Goal: Information Seeking & Learning: Check status

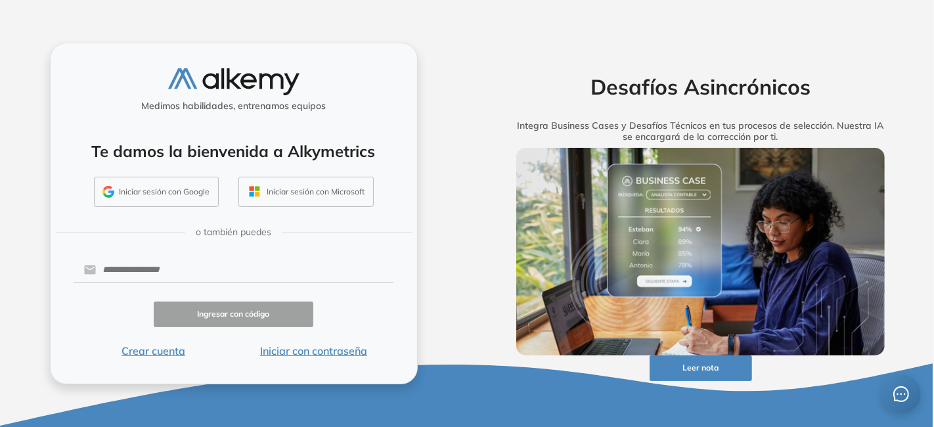
click at [316, 349] on button "Iniciar con contraseña" at bounding box center [313, 351] width 160 height 16
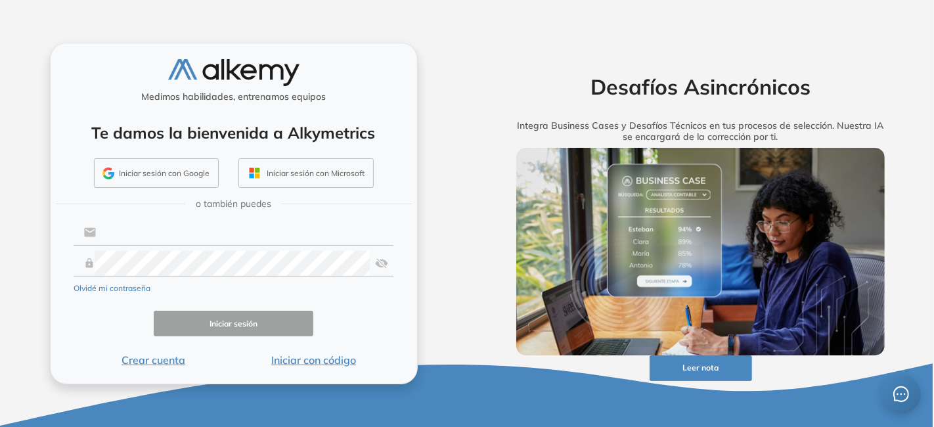
type input "**********"
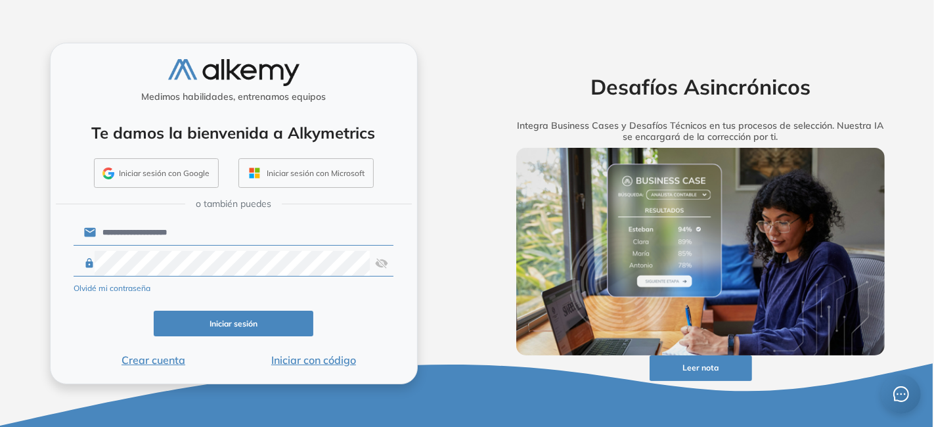
click at [225, 318] on button "Iniciar sesión" at bounding box center [234, 324] width 160 height 26
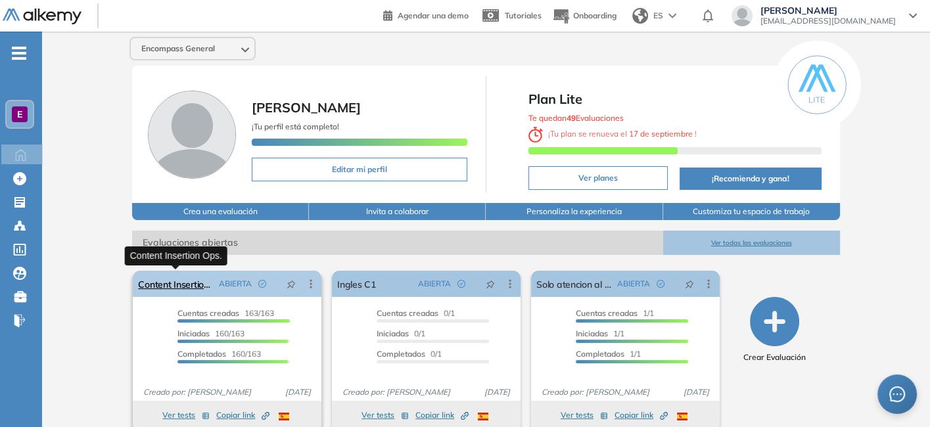
click at [161, 282] on link "Content Insertion Ops." at bounding box center [176, 284] width 76 height 26
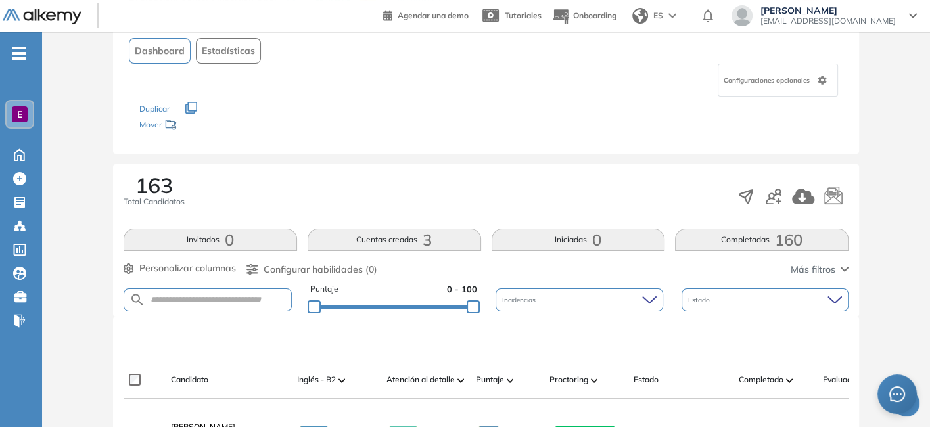
scroll to position [84, 0]
click at [202, 297] on input "text" at bounding box center [218, 300] width 146 height 10
type input "******"
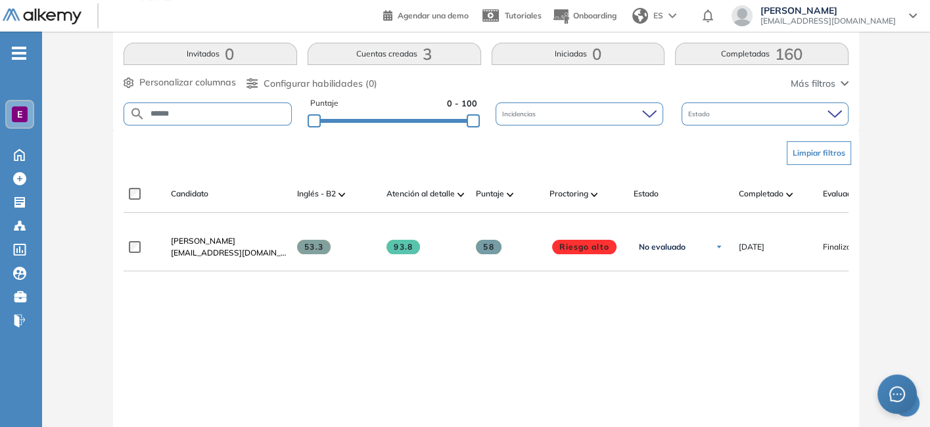
scroll to position [271, 0]
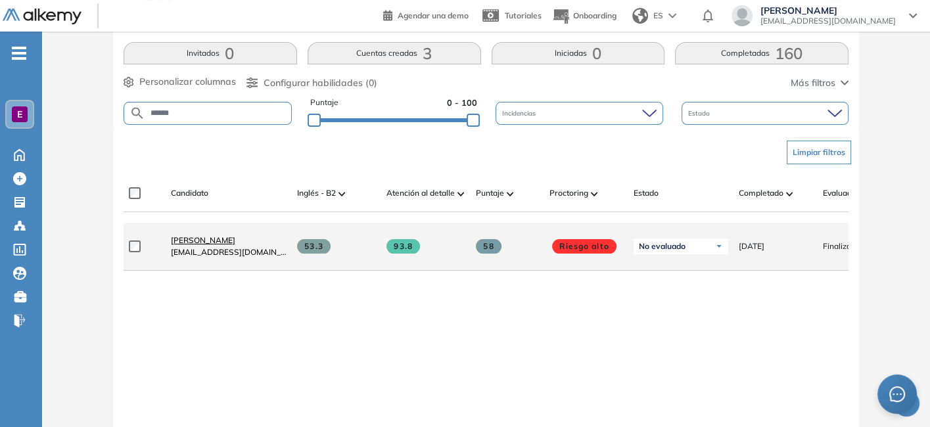
click at [202, 241] on span "[PERSON_NAME]" at bounding box center [203, 240] width 64 height 10
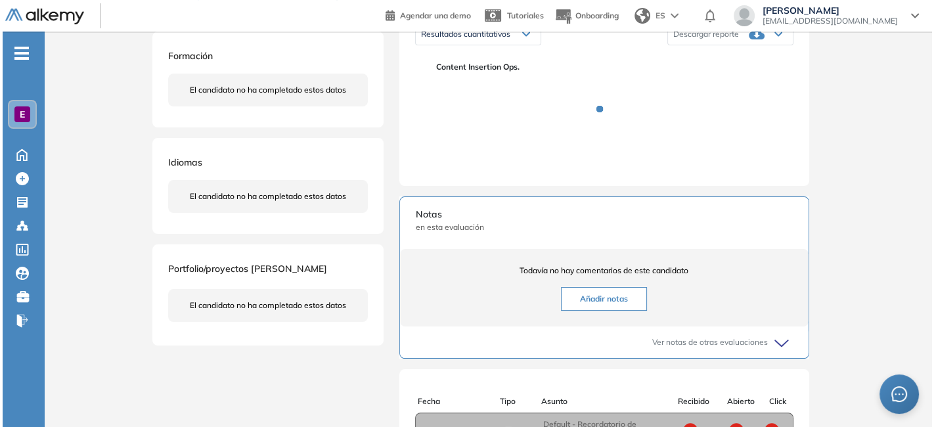
scroll to position [233, 0]
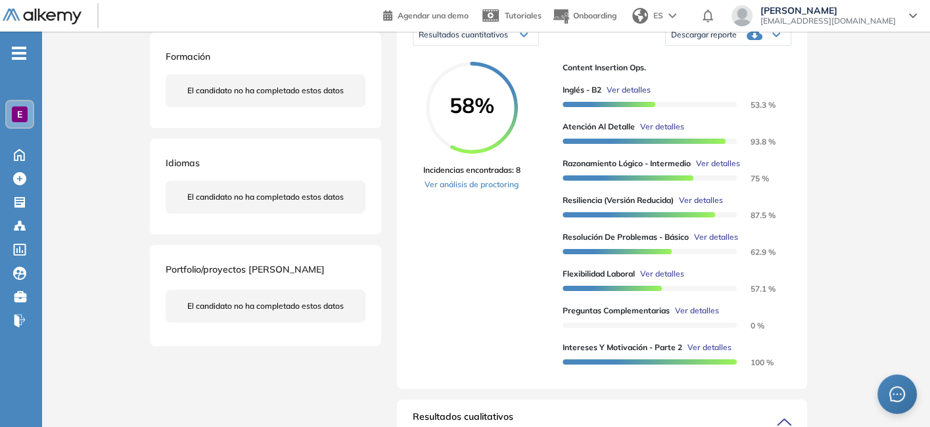
click at [691, 317] on span "Ver detalles" at bounding box center [697, 311] width 44 height 12
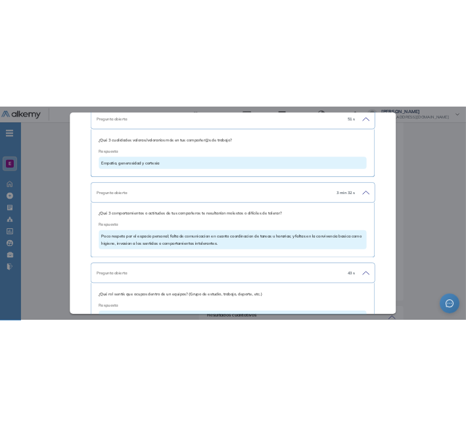
scroll to position [3372, 0]
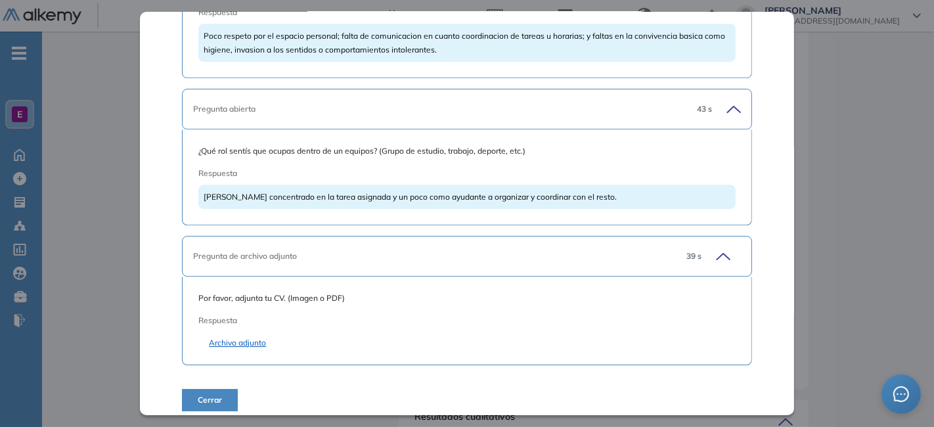
click at [236, 338] on link "Archivo adjunto" at bounding box center [467, 343] width 516 height 12
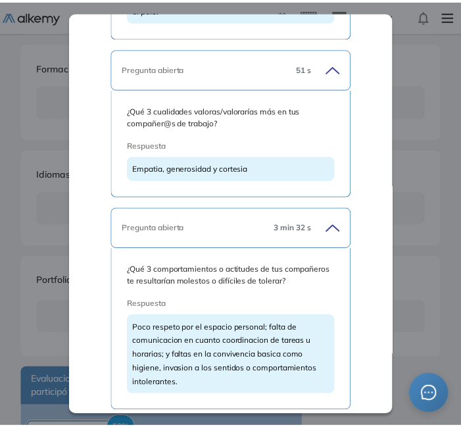
scroll to position [3687, 0]
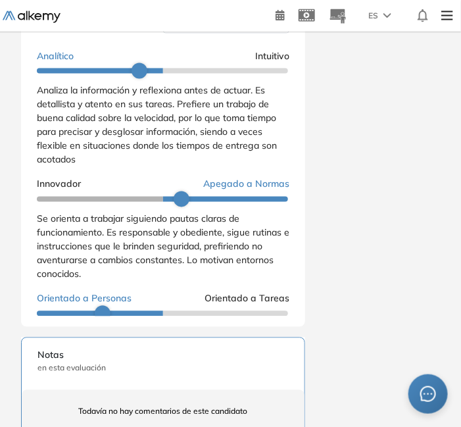
scroll to position [1343, 0]
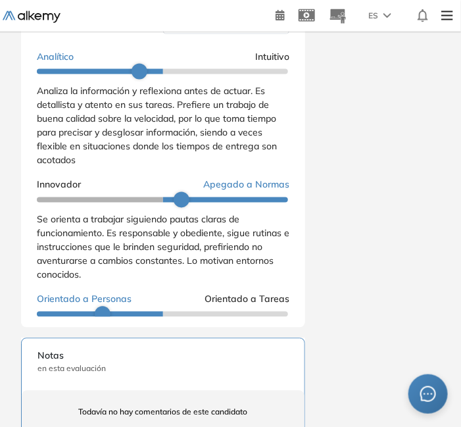
click at [212, 28] on span "Reporte cualitativo" at bounding box center [203, 23] width 68 height 11
click at [195, 72] on li "Reporte sin Afinidad AI" at bounding box center [209, 64] width 78 height 13
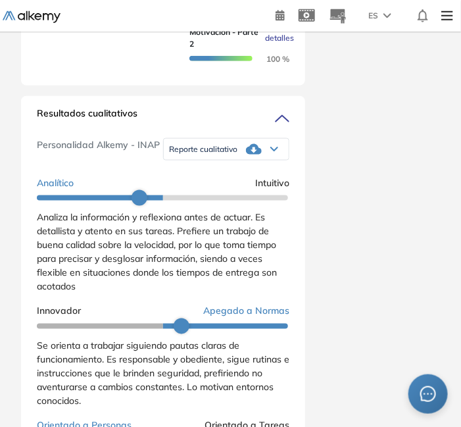
scroll to position [1198, 0]
